Goal: Information Seeking & Learning: Learn about a topic

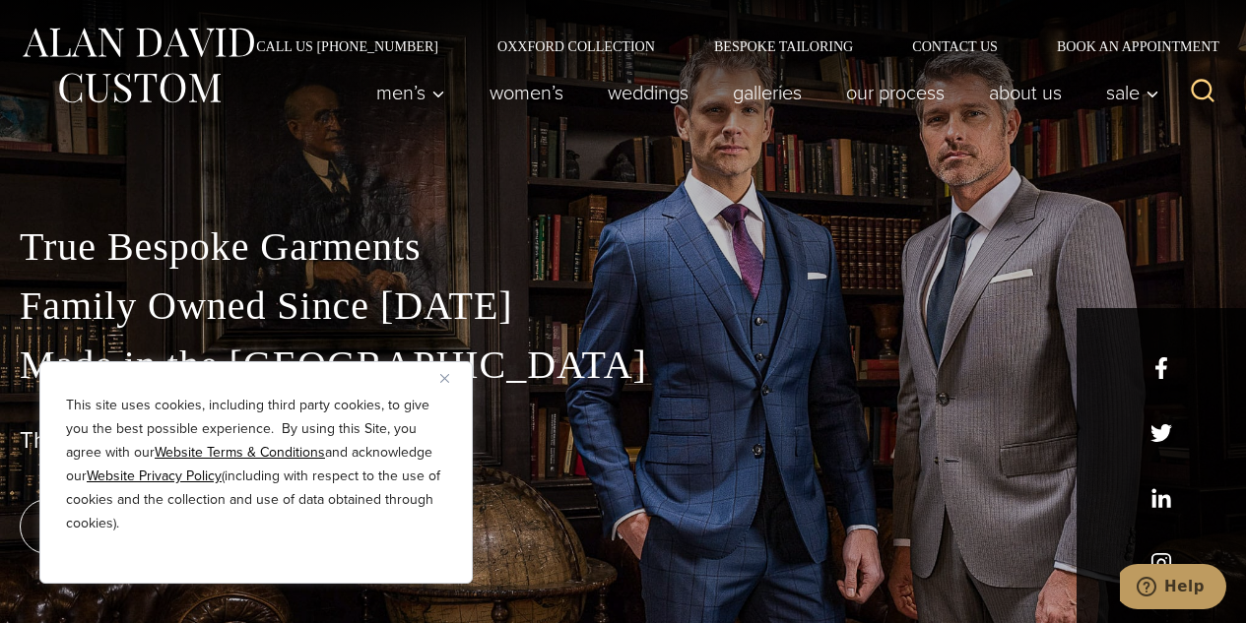
click at [448, 377] on img "Close" at bounding box center [444, 378] width 9 height 9
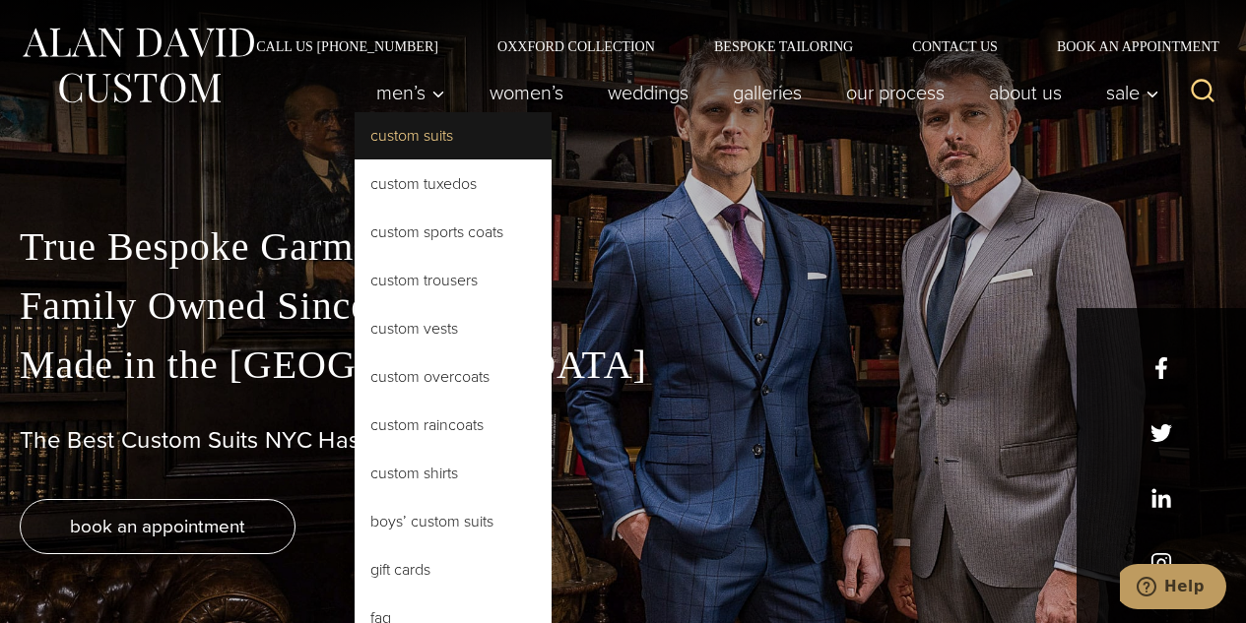
click at [410, 136] on link "Custom Suits" at bounding box center [453, 135] width 197 height 47
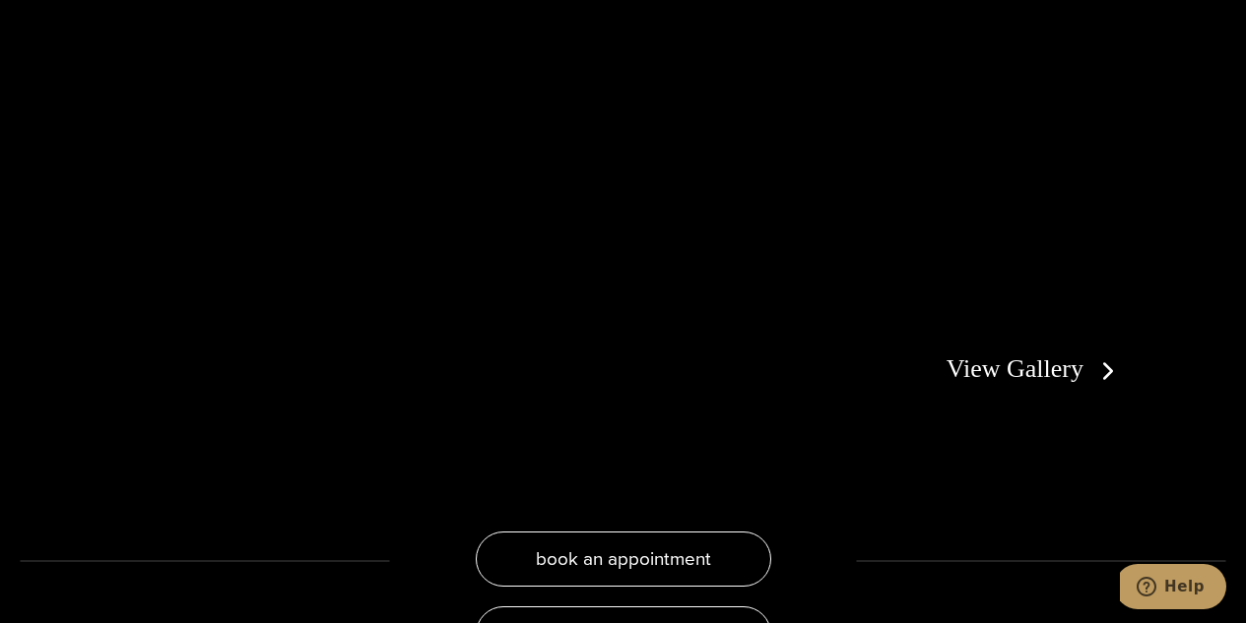
scroll to position [3428, 0]
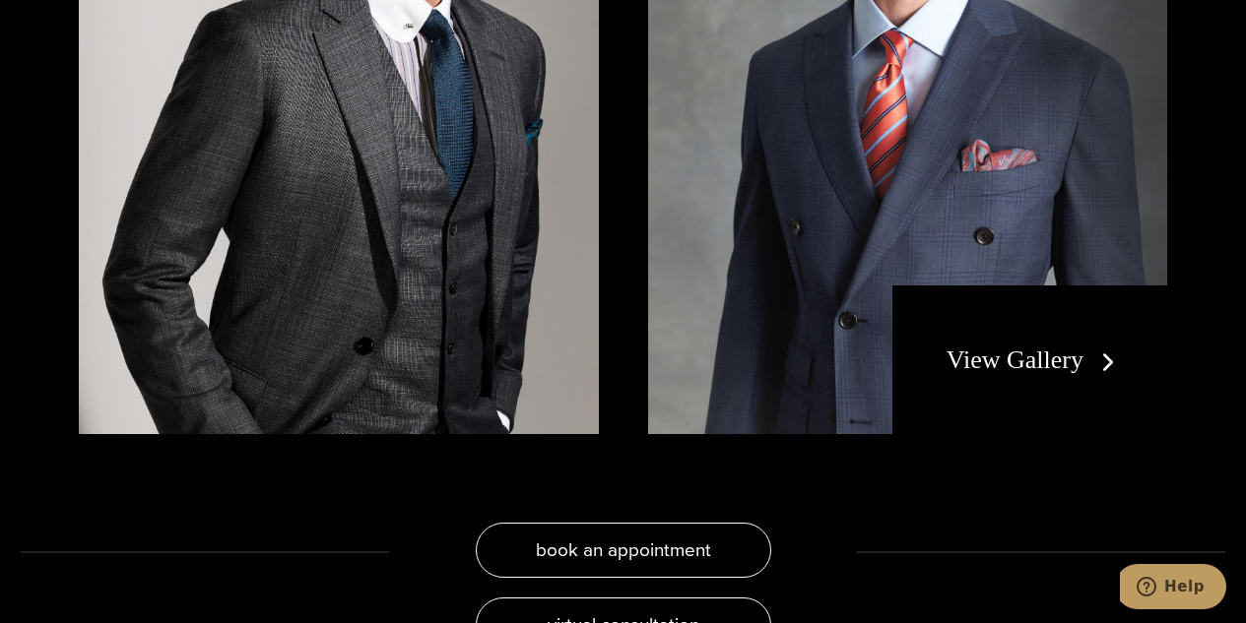
click at [253, 170] on img at bounding box center [339, 88] width 520 height 693
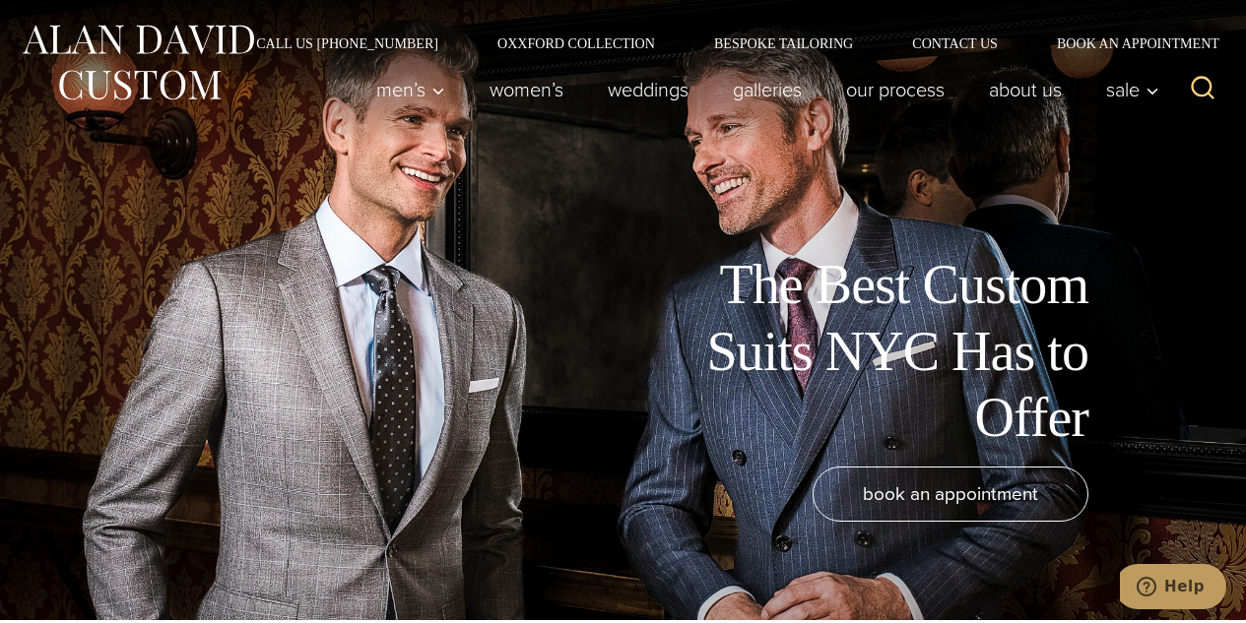
scroll to position [0, 0]
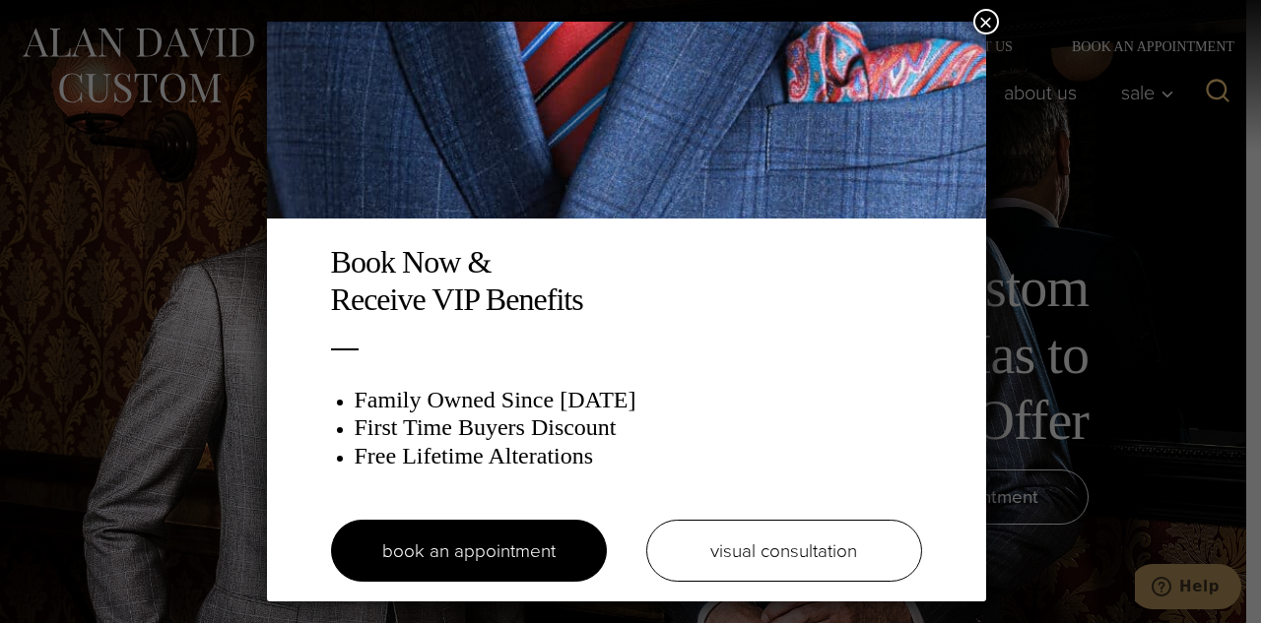
click at [996, 22] on button "×" at bounding box center [986, 22] width 26 height 26
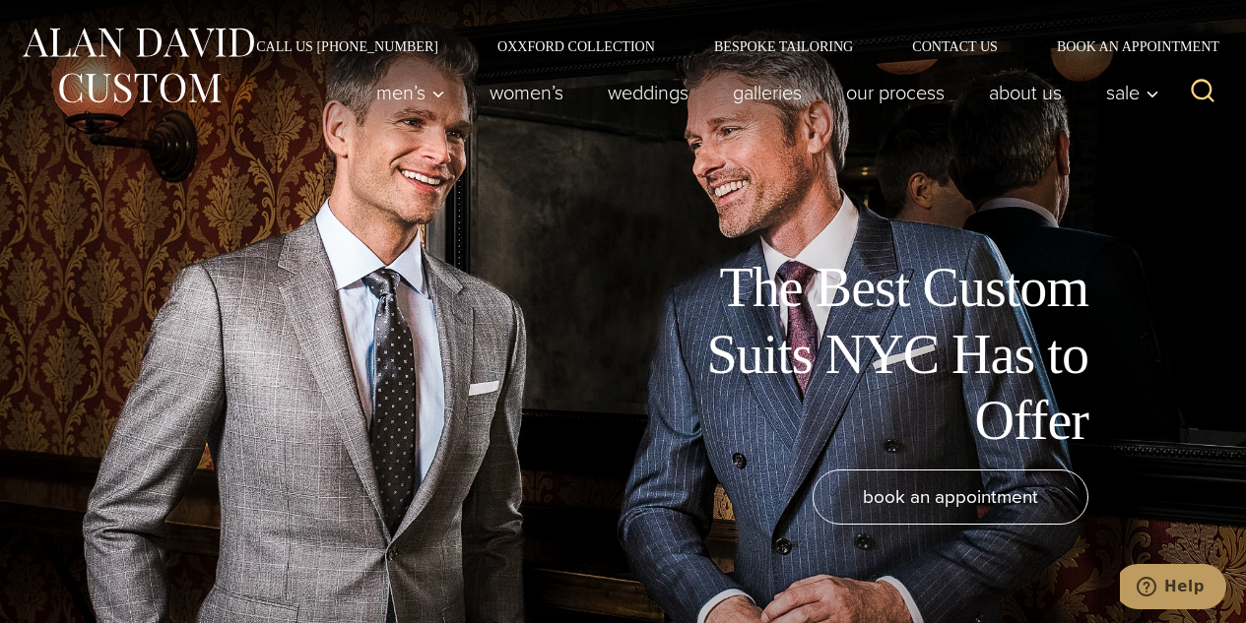
click at [473, 18] on div "Call Us (212) 227-4040 Oxxford Collection Bespoke Tailoring Contact Us Book an …" at bounding box center [623, 26] width 1246 height 53
